Goal: Register for event/course

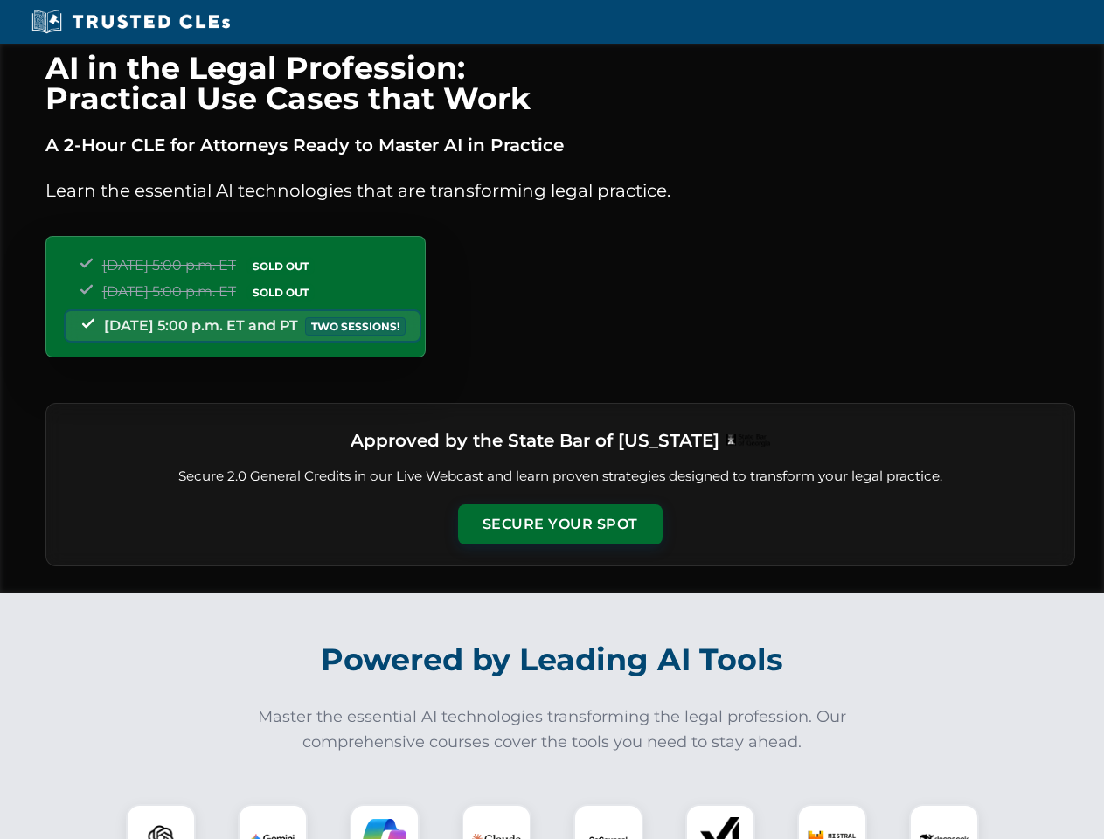
click at [560, 525] on button "Secure Your Spot" at bounding box center [560, 524] width 205 height 40
click at [161, 822] on img at bounding box center [161, 839] width 51 height 51
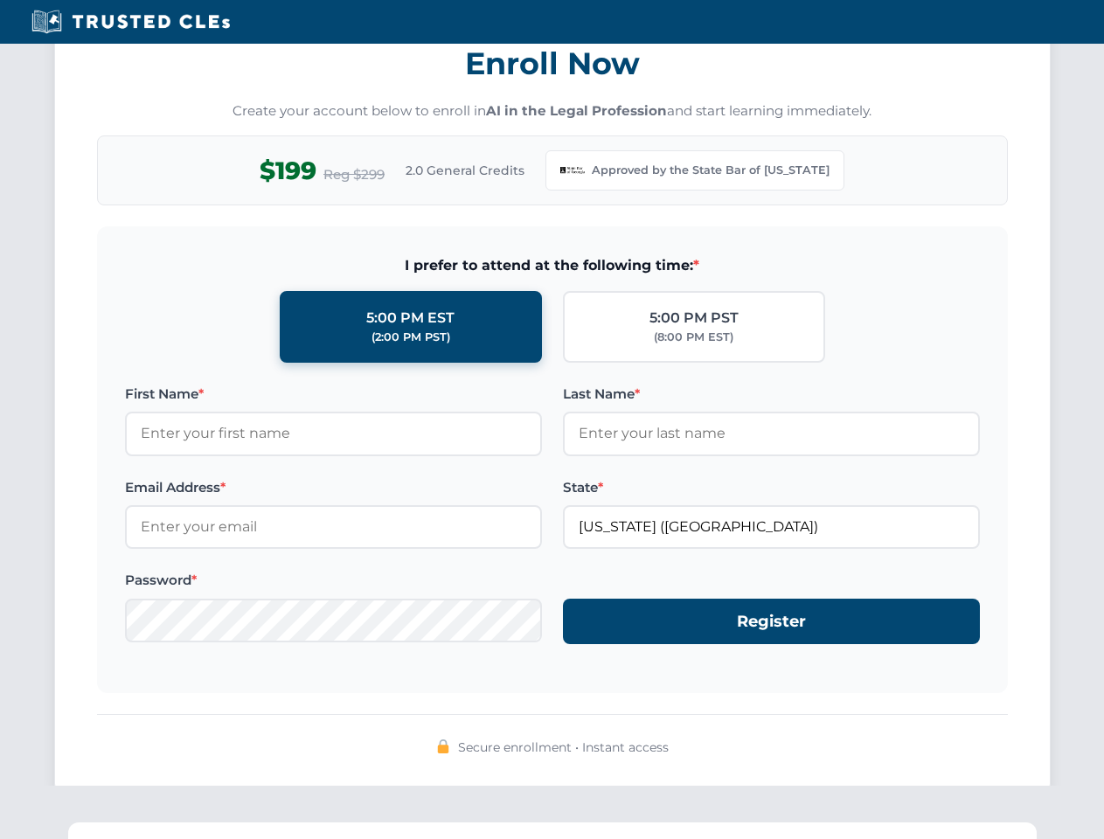
scroll to position [1704, 0]
